Goal: Task Accomplishment & Management: Manage account settings

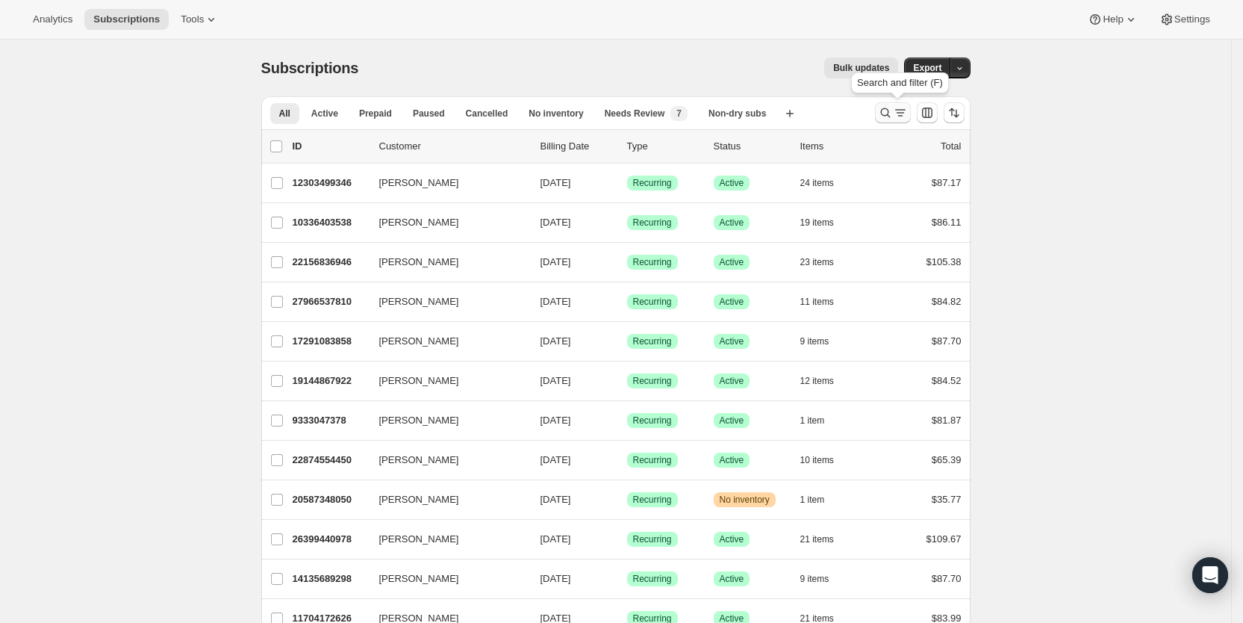
click at [890, 110] on icon "Search and filter results" at bounding box center [885, 113] width 10 height 10
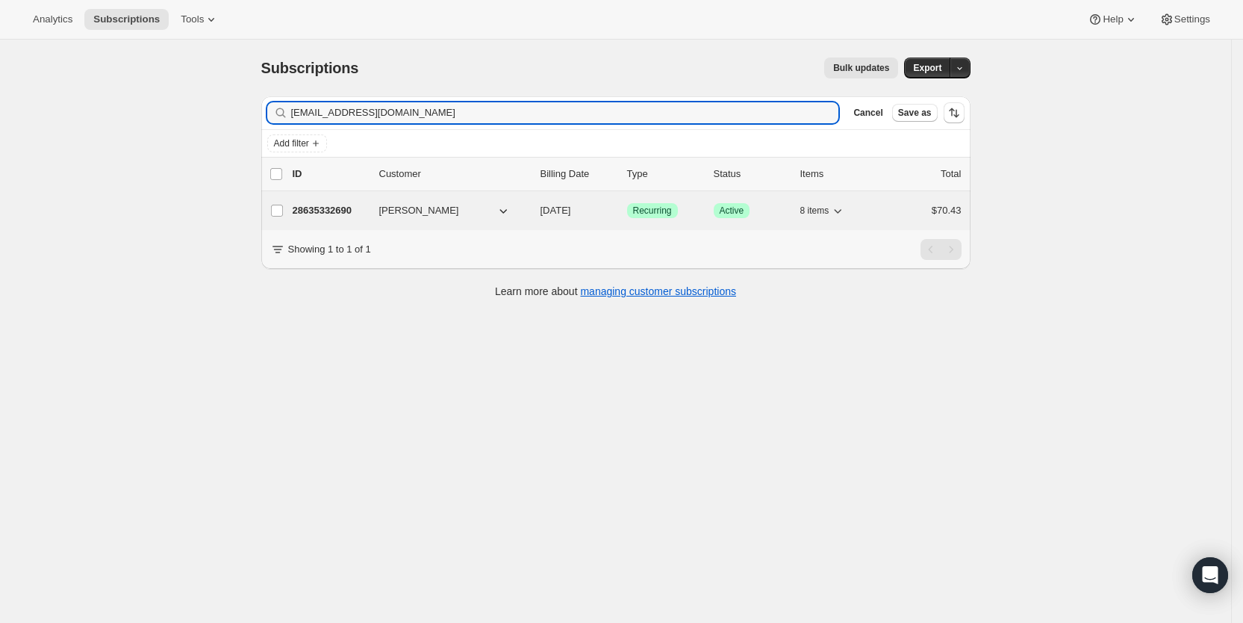
type input "[EMAIL_ADDRESS][DOMAIN_NAME]"
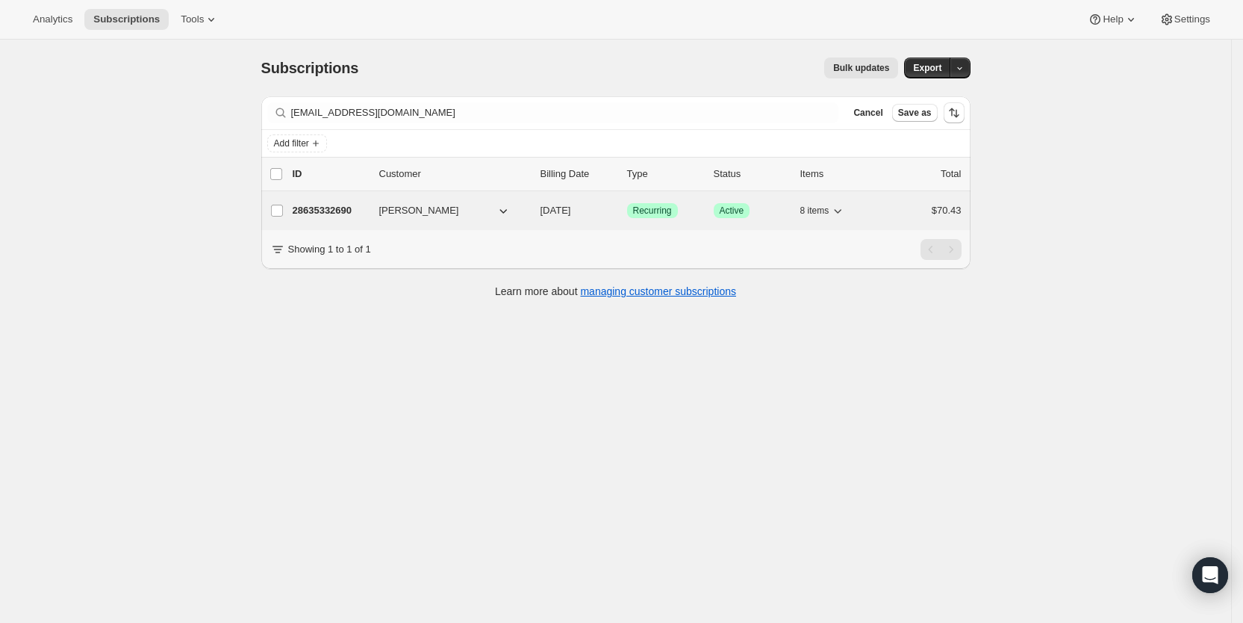
click at [571, 211] on span "[DATE]" at bounding box center [555, 210] width 31 height 11
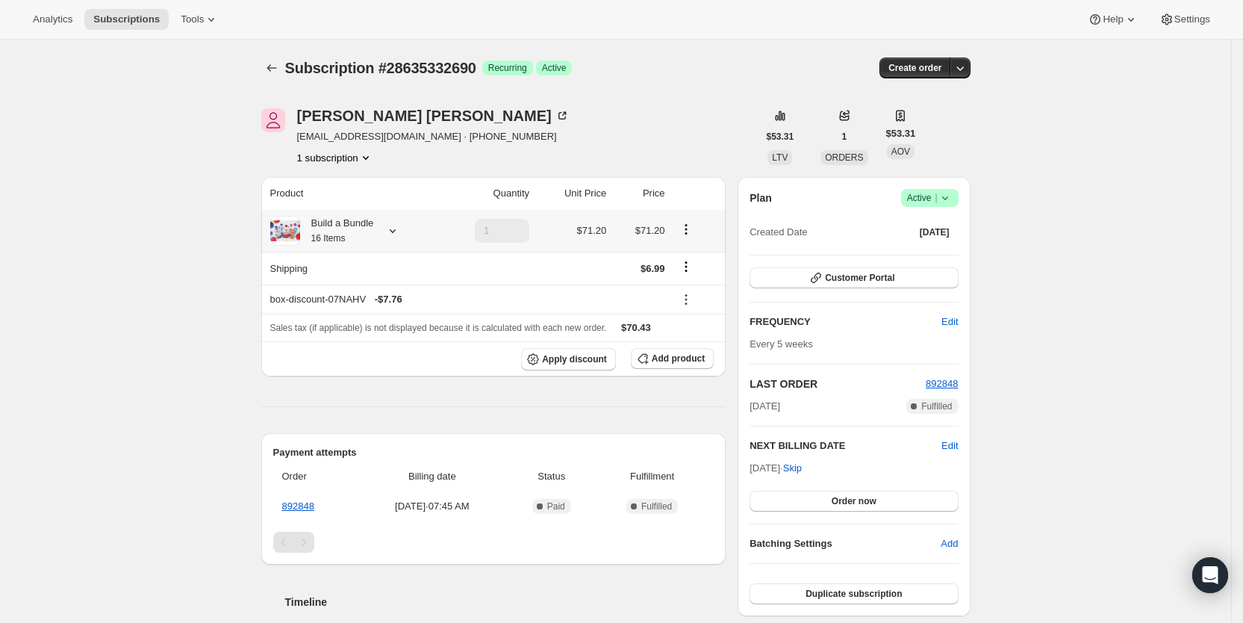
click at [394, 231] on icon at bounding box center [392, 230] width 15 height 15
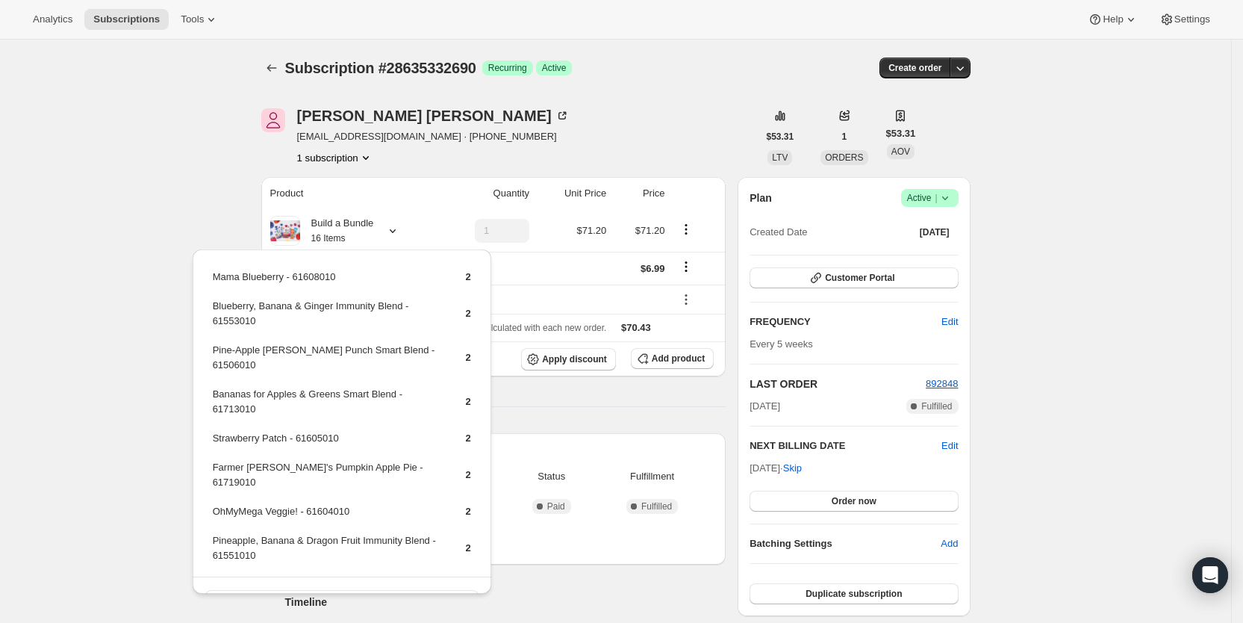
click at [170, 169] on div "Subscription #28635332690. This page is ready Subscription #28635332690 Success…" at bounding box center [615, 532] width 1231 height 985
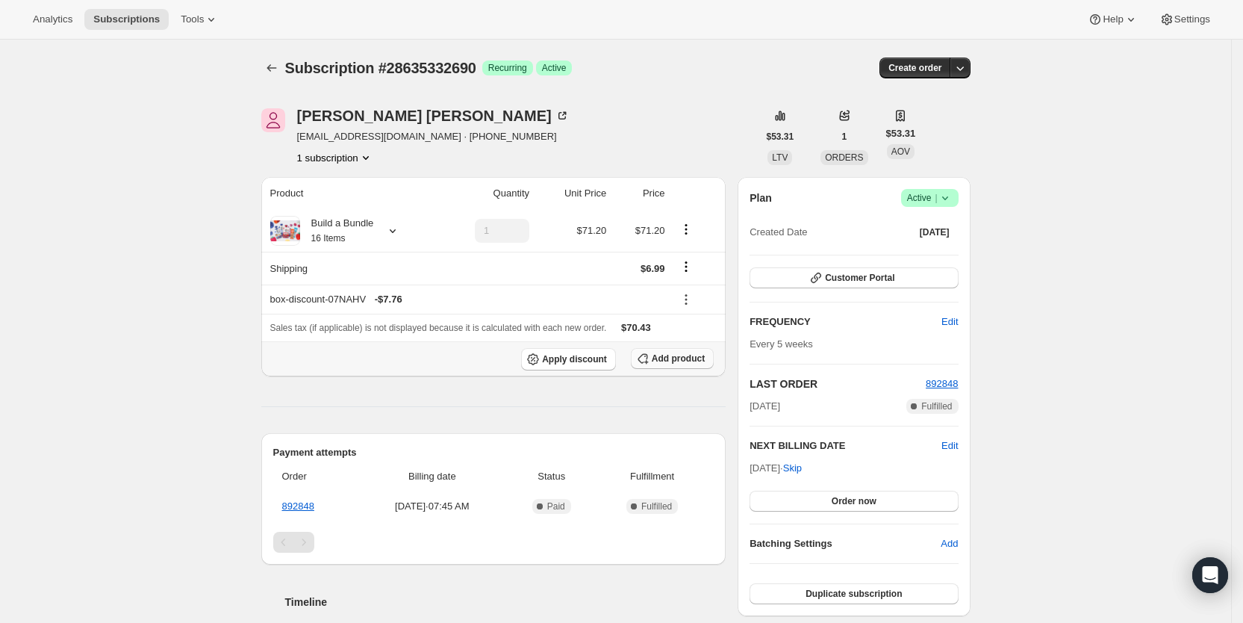
click at [695, 351] on button "Add product" at bounding box center [672, 358] width 83 height 21
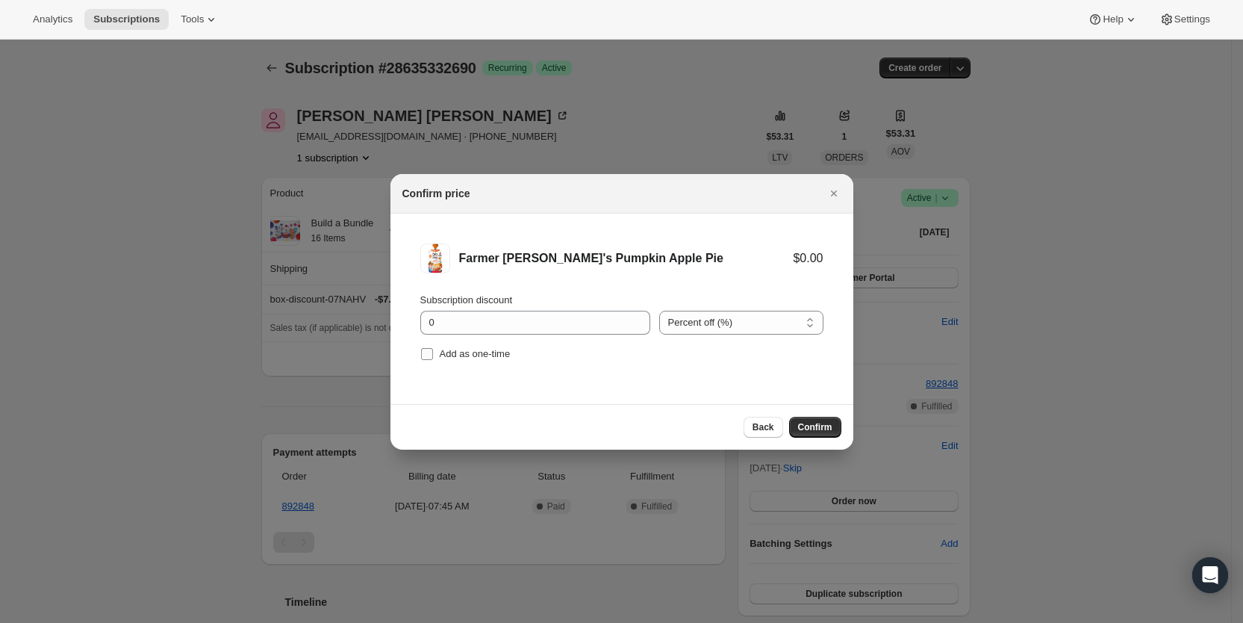
click at [421, 349] on input "Add as one-time" at bounding box center [427, 354] width 12 height 12
checkbox input "true"
click at [813, 430] on span "Confirm" at bounding box center [815, 427] width 34 height 12
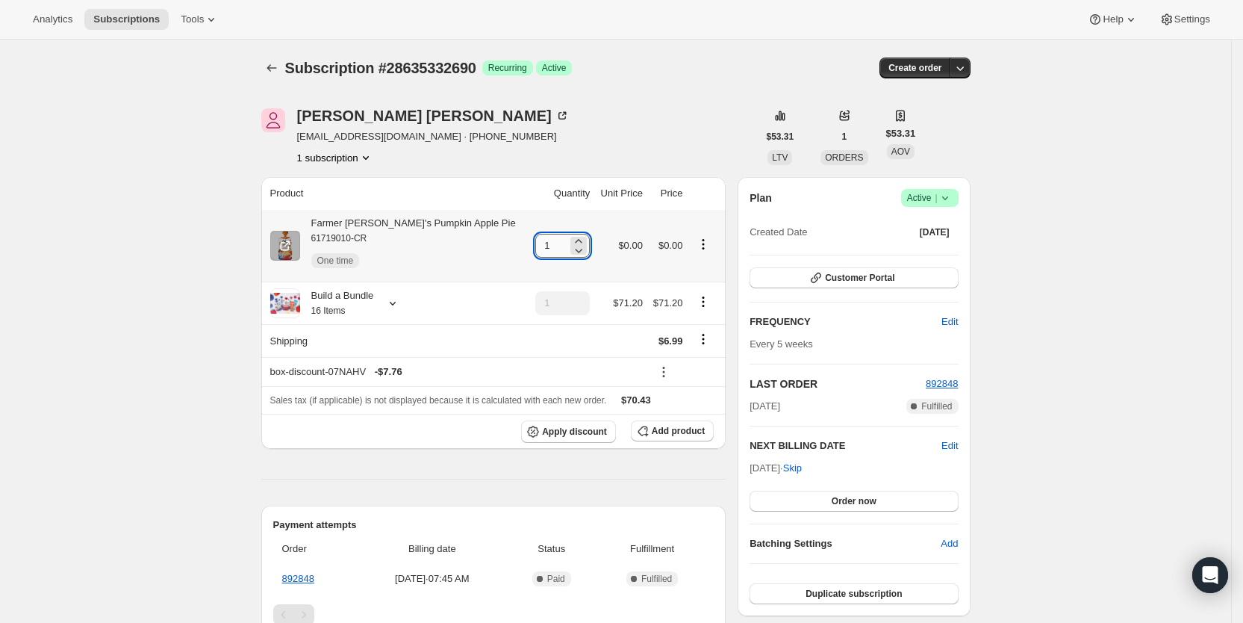
click at [535, 248] on input "1" at bounding box center [551, 246] width 32 height 24
type input "4"
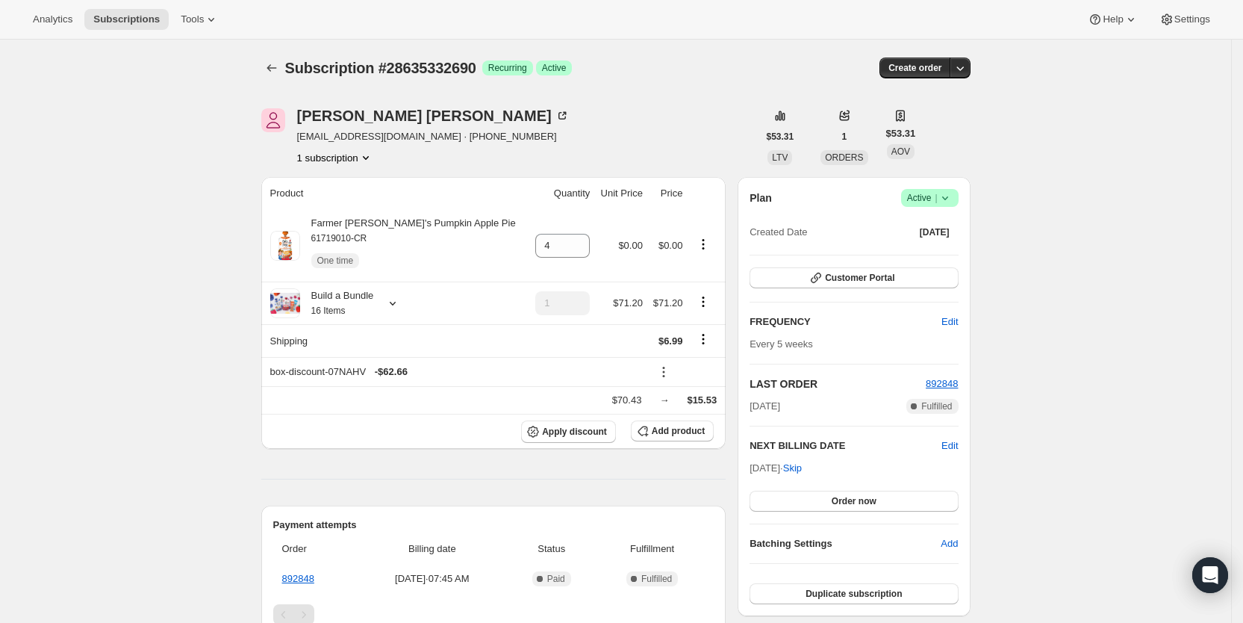
click at [604, 137] on div "[PERSON_NAME] [EMAIL_ADDRESS][DOMAIN_NAME] · [PHONE_NUMBER] 1 subscription" at bounding box center [509, 136] width 496 height 57
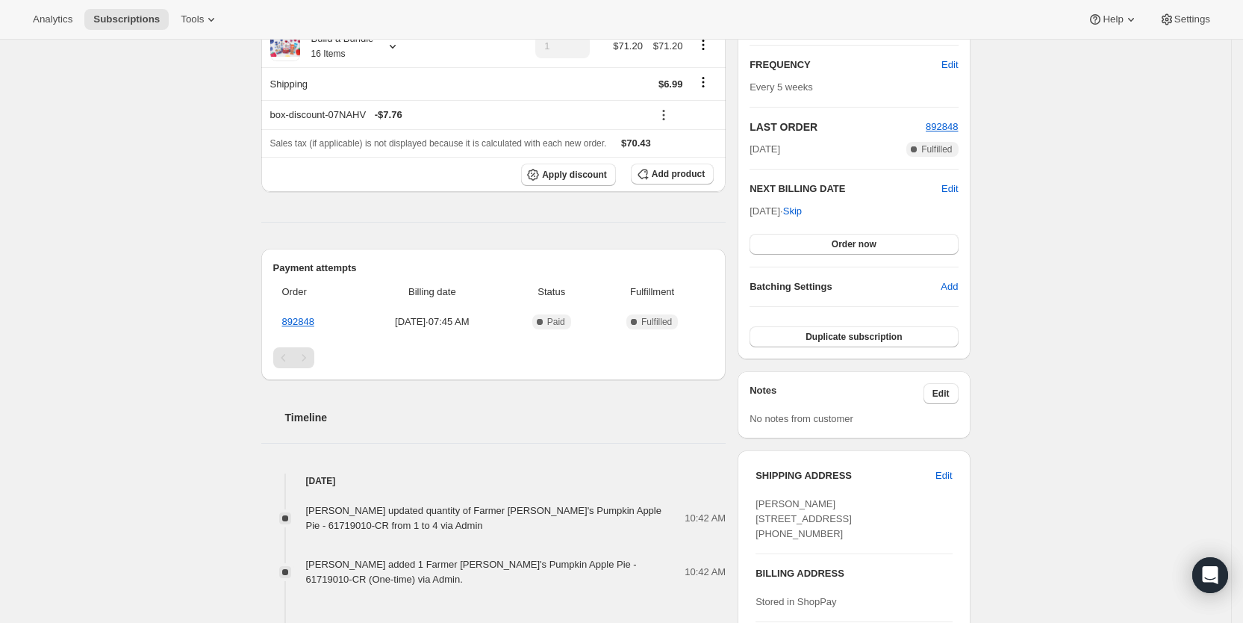
scroll to position [264, 0]
